Goal: Find contact information: Find contact information

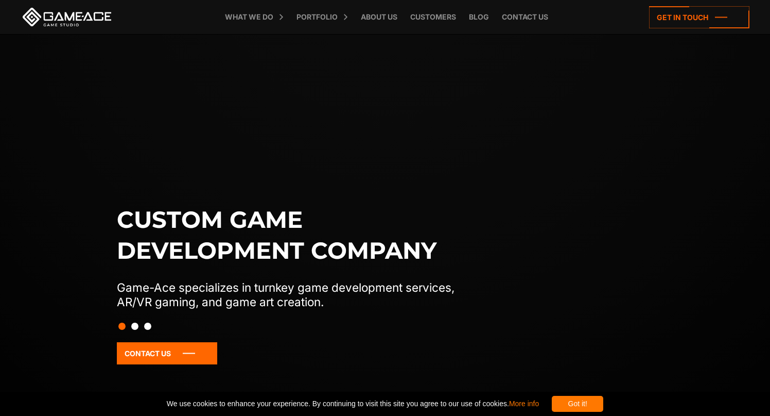
drag, startPoint x: 604, startPoint y: 404, endPoint x: 605, endPoint y: 391, distance: 12.9
click at [604, 404] on div "Got it!" at bounding box center [578, 404] width 52 height 16
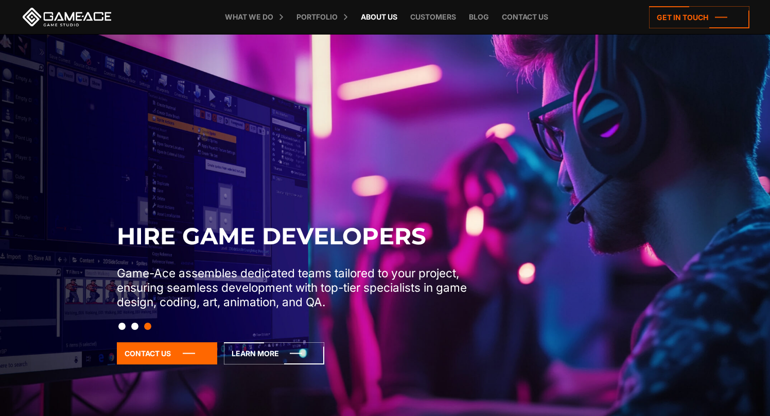
click at [376, 19] on link "About Us" at bounding box center [379, 17] width 47 height 34
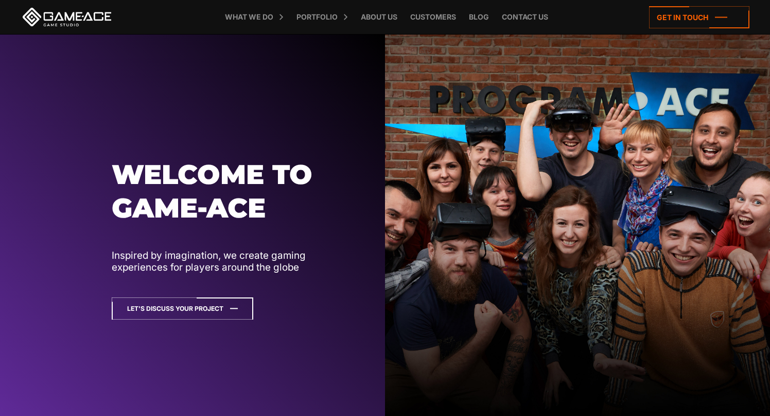
click at [229, 310] on icon at bounding box center [183, 308] width 142 height 22
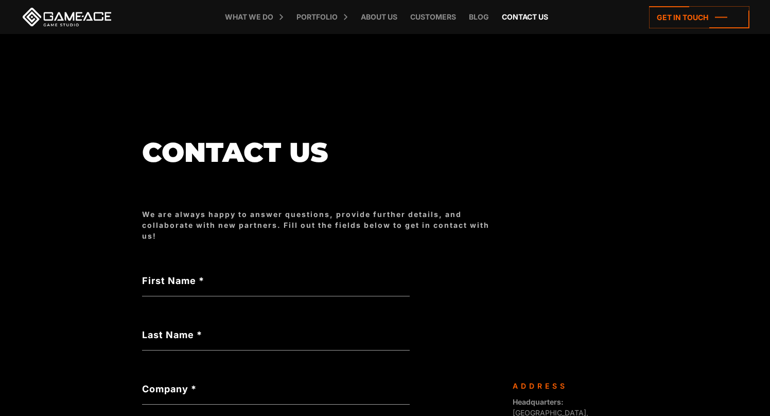
click at [528, 19] on link "Contact us" at bounding box center [525, 17] width 57 height 34
